Goal: Task Accomplishment & Management: Complete application form

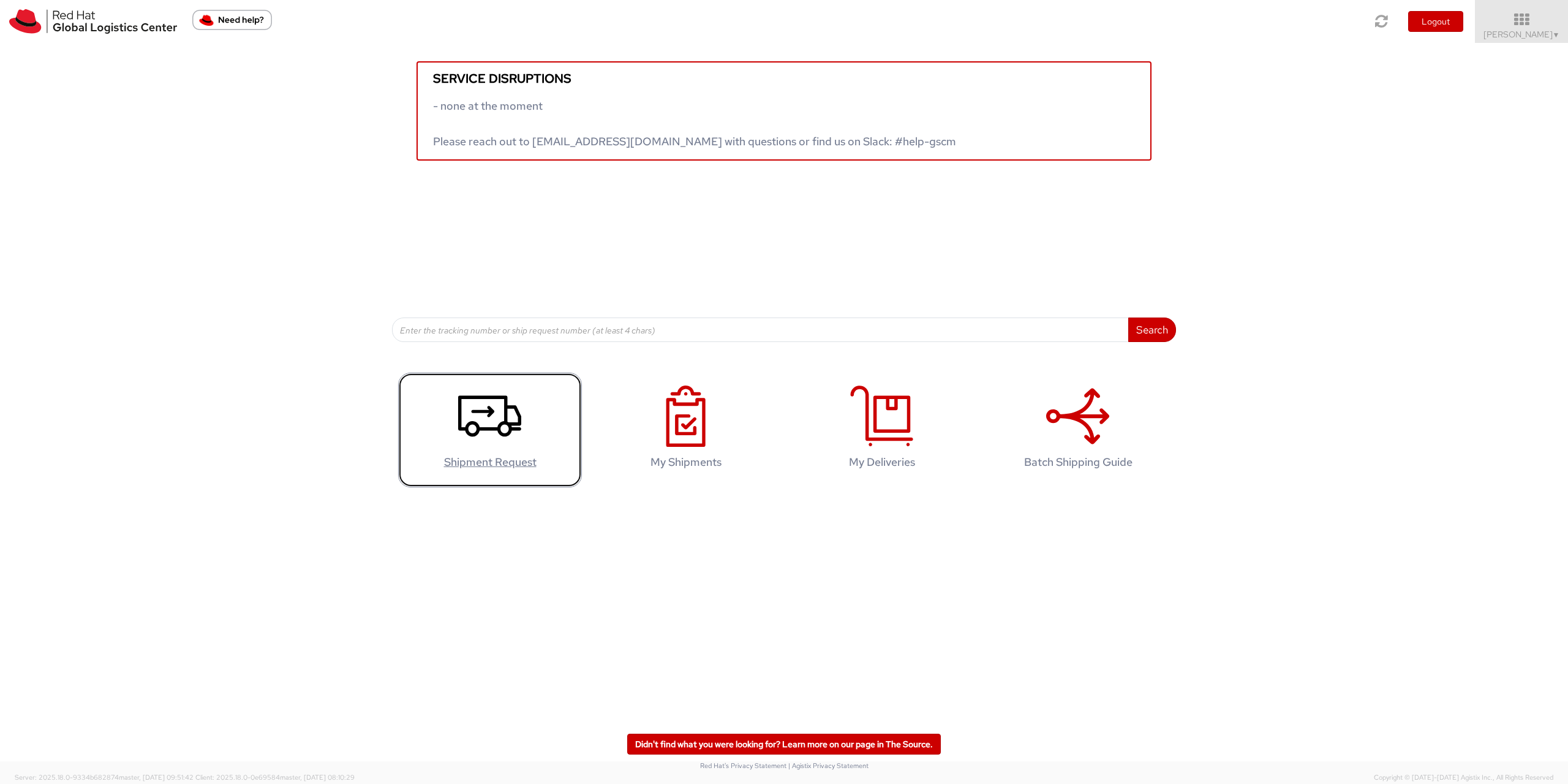
click at [496, 420] on icon at bounding box center [489, 416] width 63 height 61
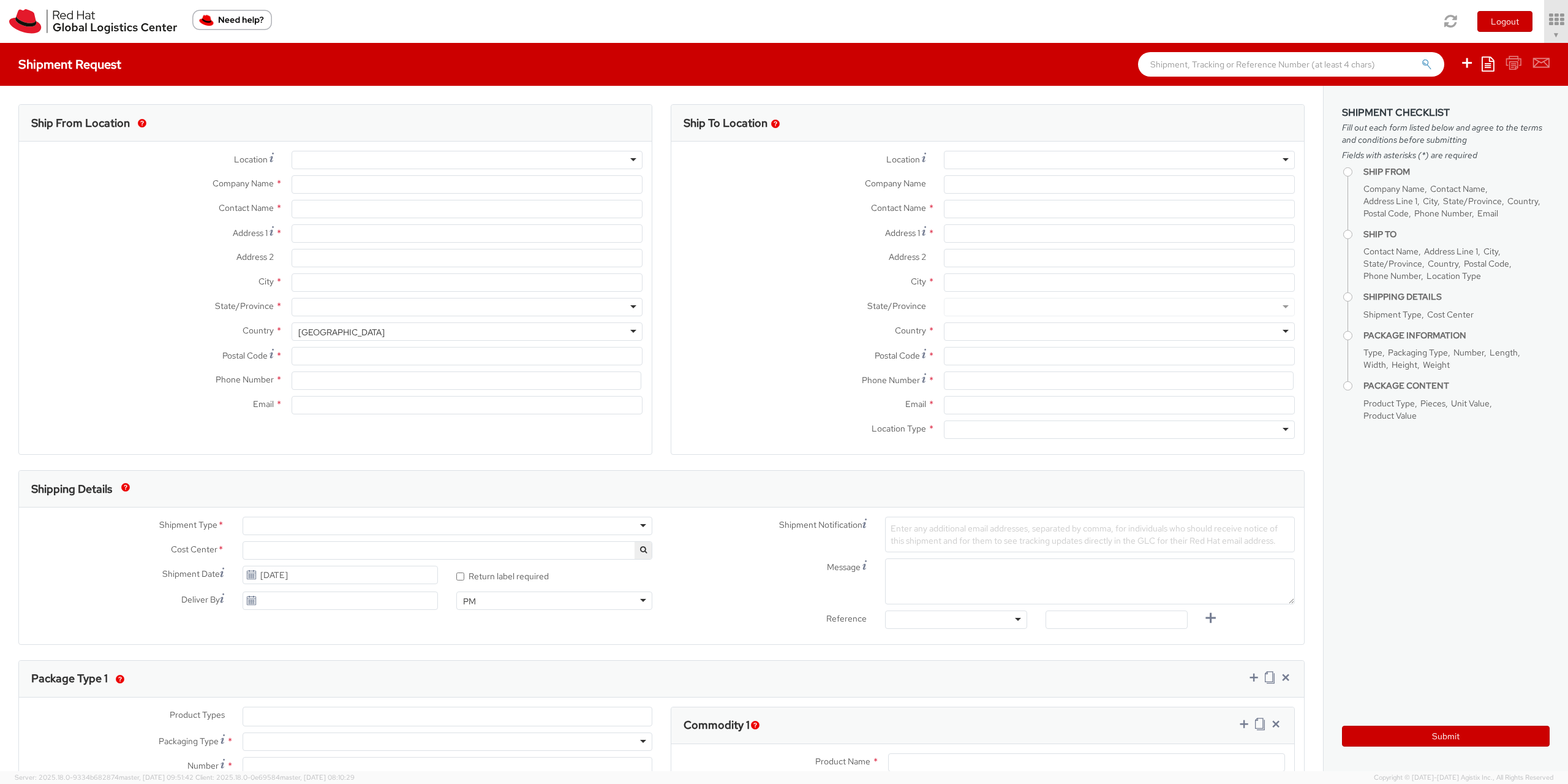
select select "901"
select select
type input "Red Hat Czech s.r.o."
type input "[PERSON_NAME]"
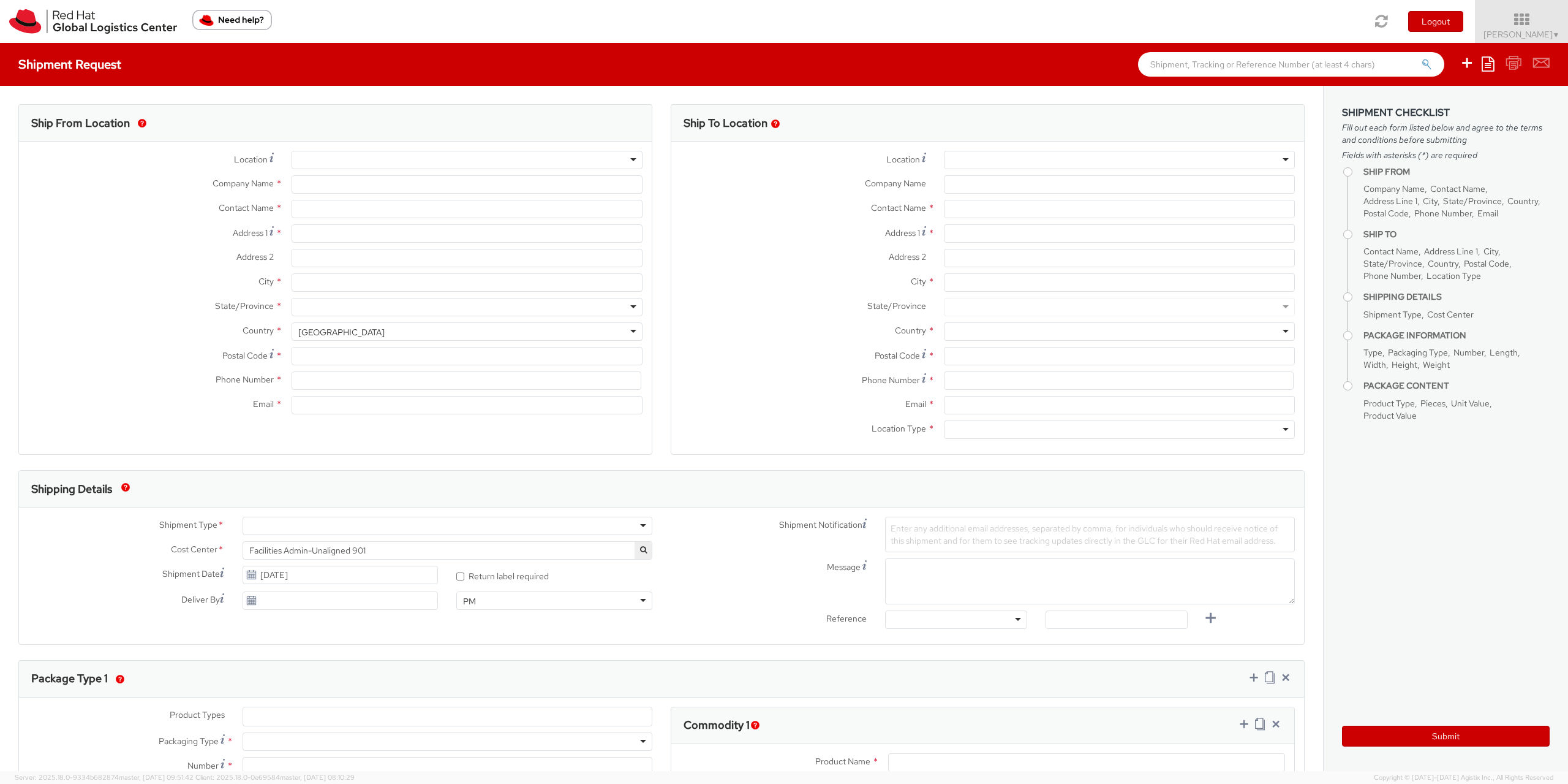
type input "Purkynova 665/115"
type input "BRNO"
type input "621 00"
type input "420722077148"
type input "eruzicko@redhat.com"
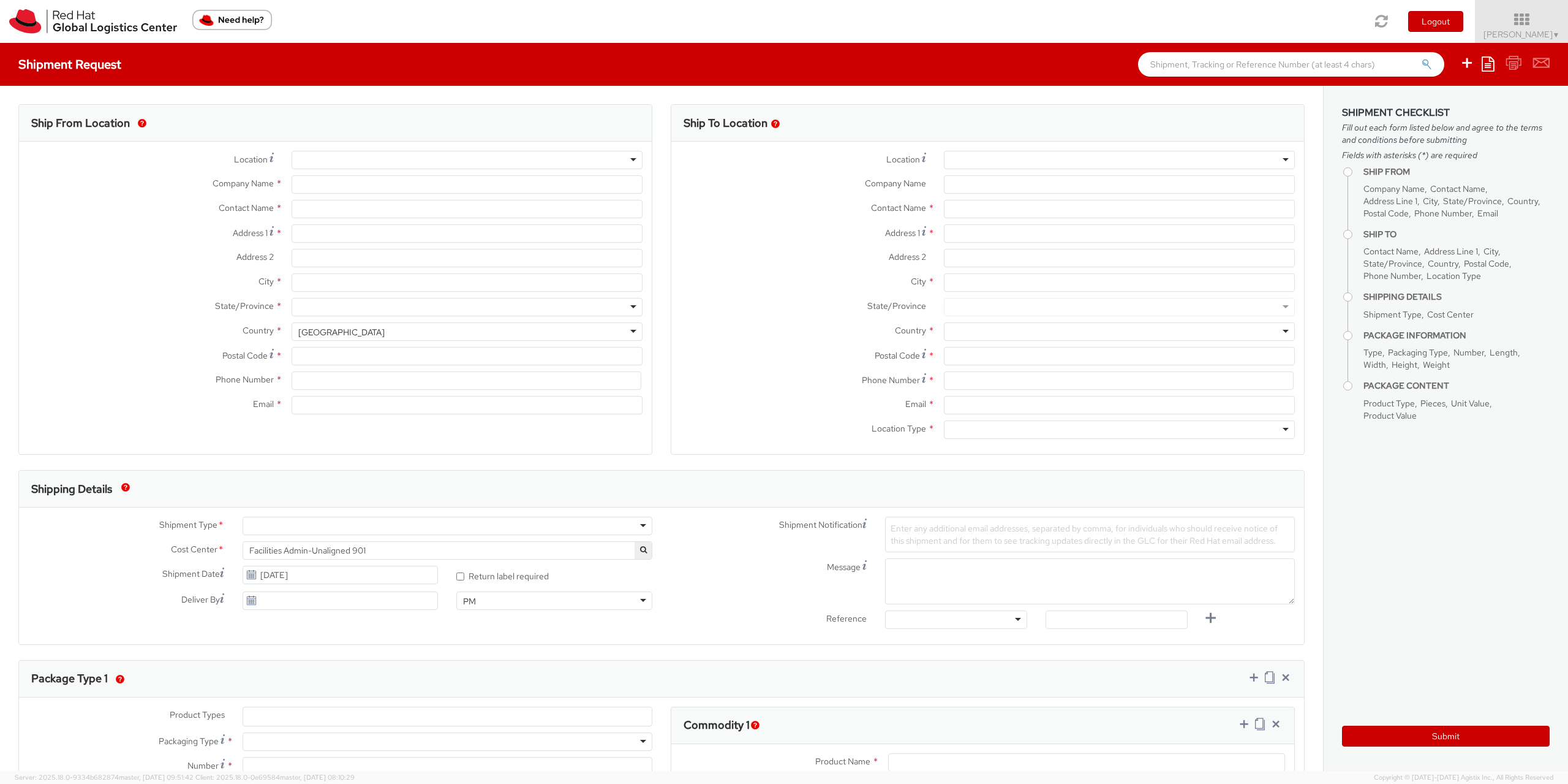
select select "CM"
select select "KGS"
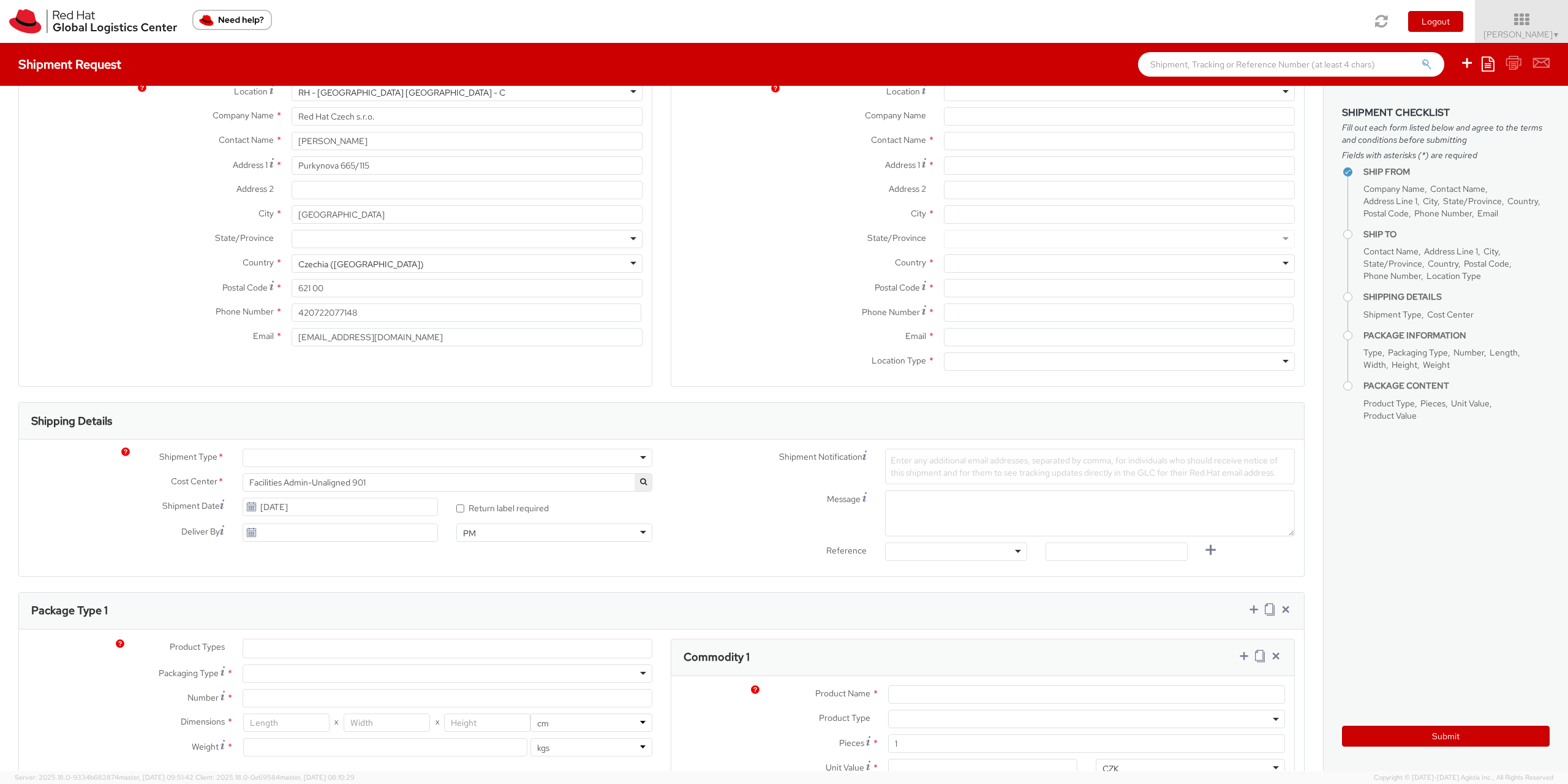
scroll to position [199, 0]
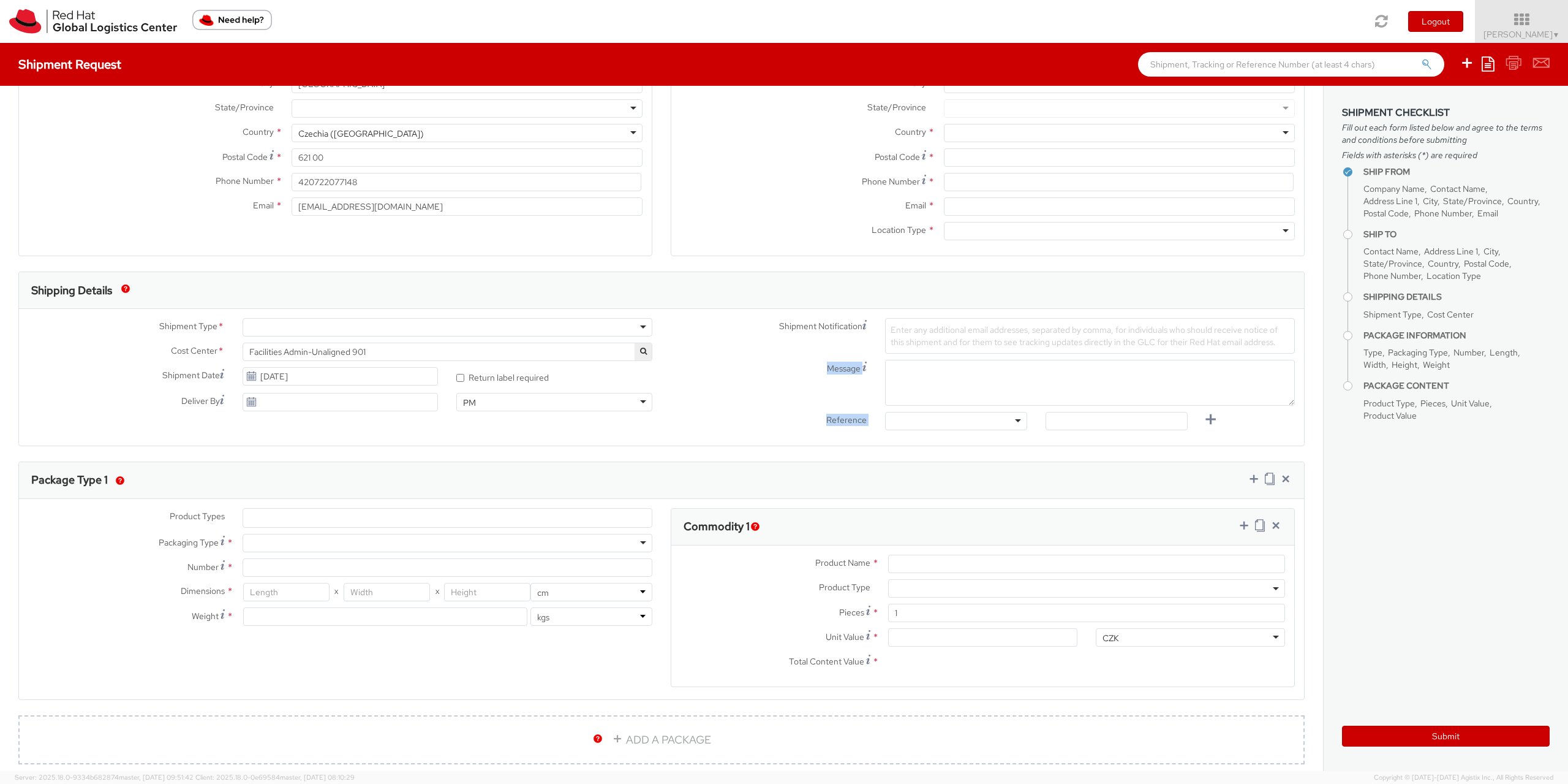
drag, startPoint x: 1277, startPoint y: 343, endPoint x: 897, endPoint y: 318, distance: 380.8
click at [898, 318] on div "Shipment Type * Batch Business Cost Center * Facilities Admin-Unaligned 901 Fac…" at bounding box center [662, 377] width 1285 height 137
click at [891, 331] on span "Enter any additional email addresses, separated by comma, for individuals who s…" at bounding box center [1084, 336] width 387 height 23
click at [768, 366] on label "Message" at bounding box center [769, 367] width 214 height 15
click at [885, 366] on textarea "Message" at bounding box center [1090, 383] width 410 height 46
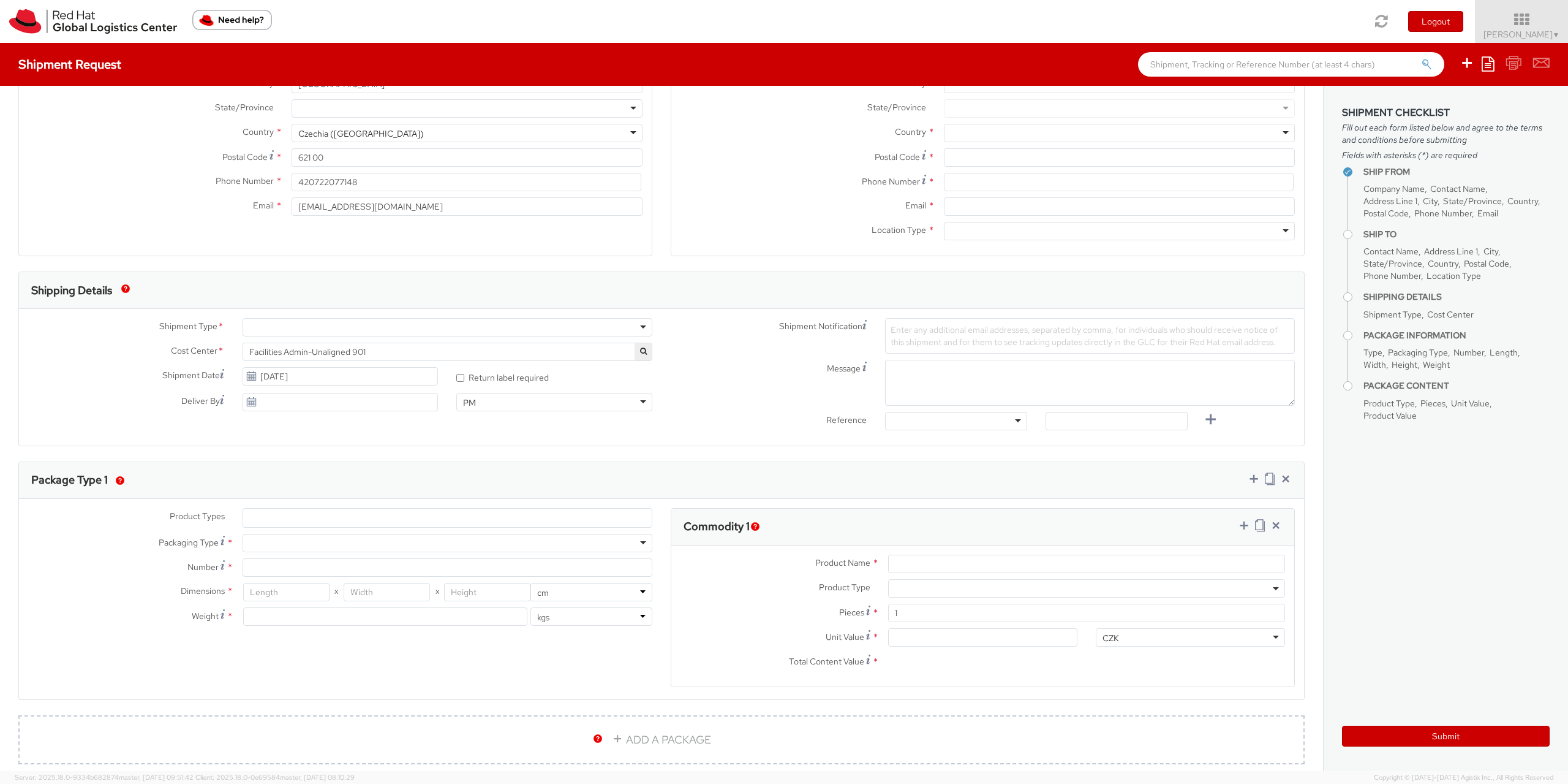
click at [771, 345] on div "Shipment Notification Enter any additional email addresses, separated by comma,…" at bounding box center [982, 335] width 643 height 35
click at [753, 377] on div "Message" at bounding box center [982, 383] width 643 height 46
